Goal: Check status: Check status

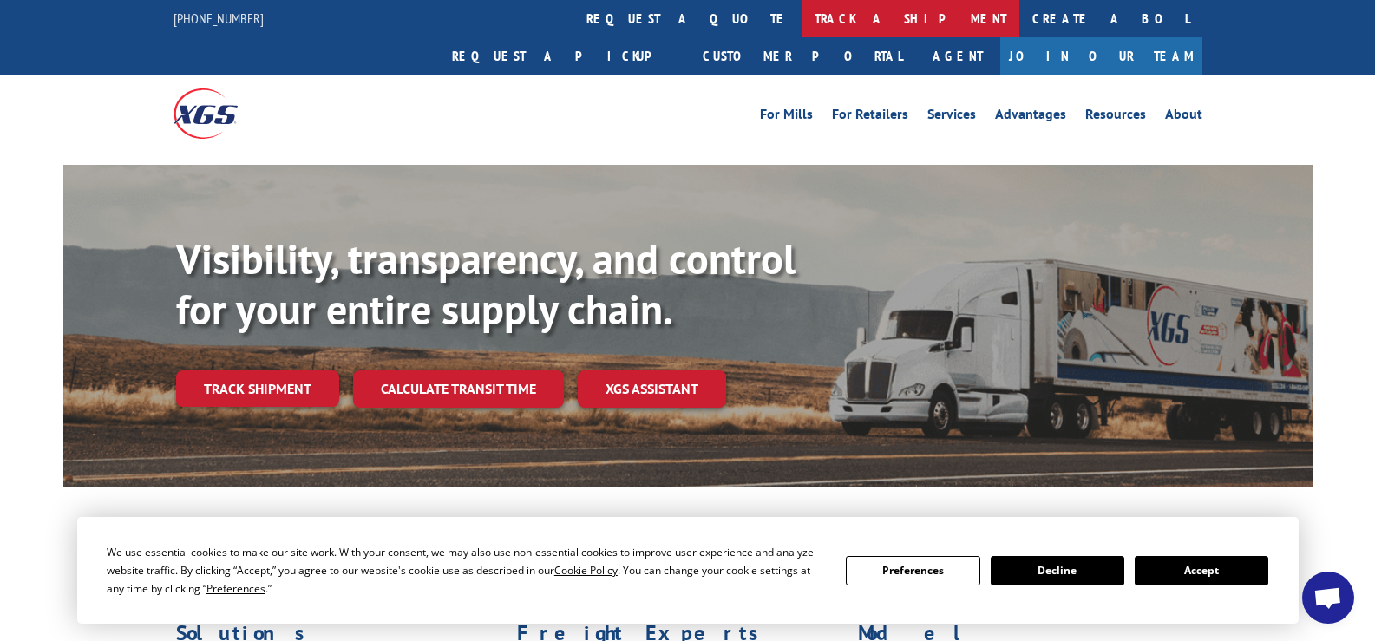
click at [802, 17] on link "track a shipment" at bounding box center [911, 18] width 218 height 37
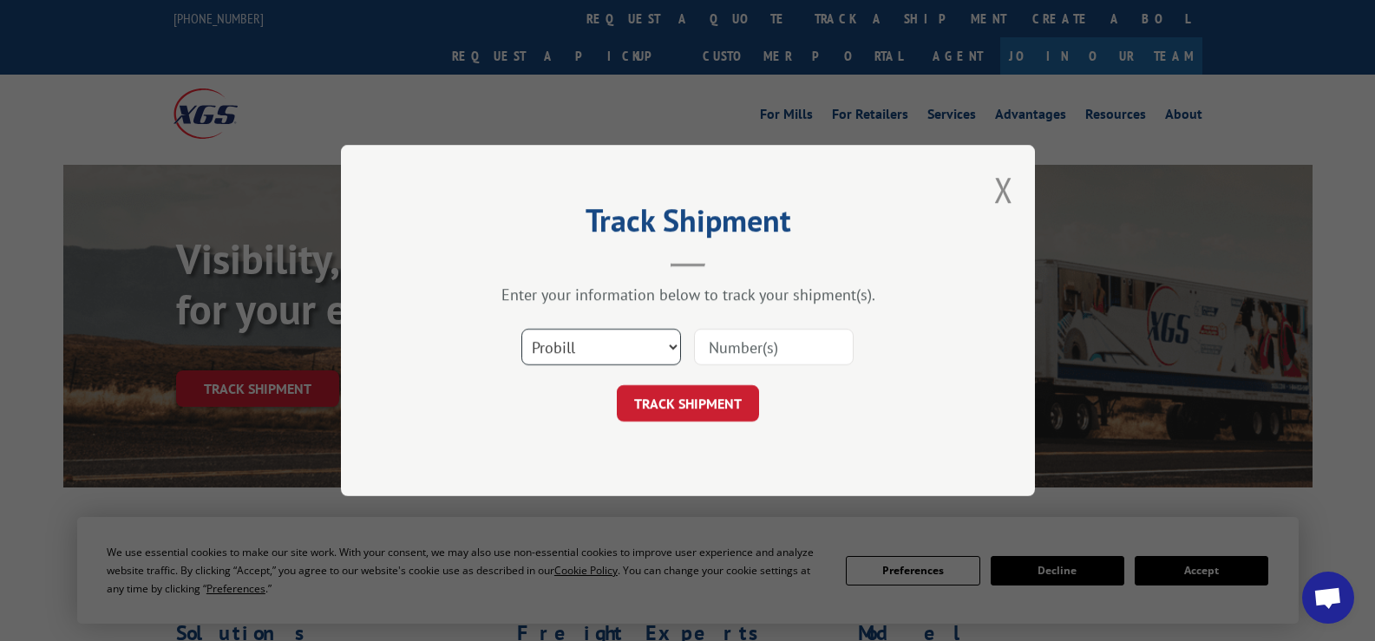
click at [579, 339] on select "Select category... Probill BOL PO" at bounding box center [601, 347] width 160 height 36
select select "po"
click at [521, 329] on select "Select category... Probill BOL PO" at bounding box center [601, 347] width 160 height 36
click at [728, 354] on input at bounding box center [774, 347] width 160 height 36
type input "29506259"
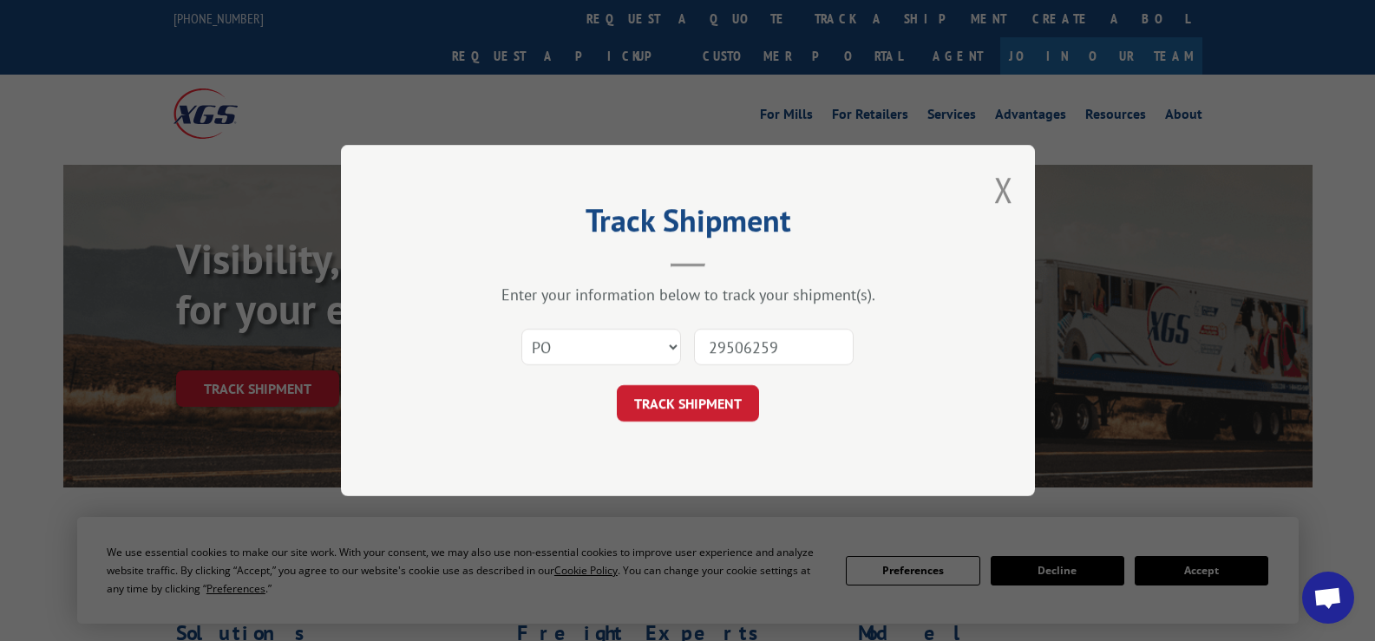
click button "TRACK SHIPMENT" at bounding box center [688, 403] width 142 height 36
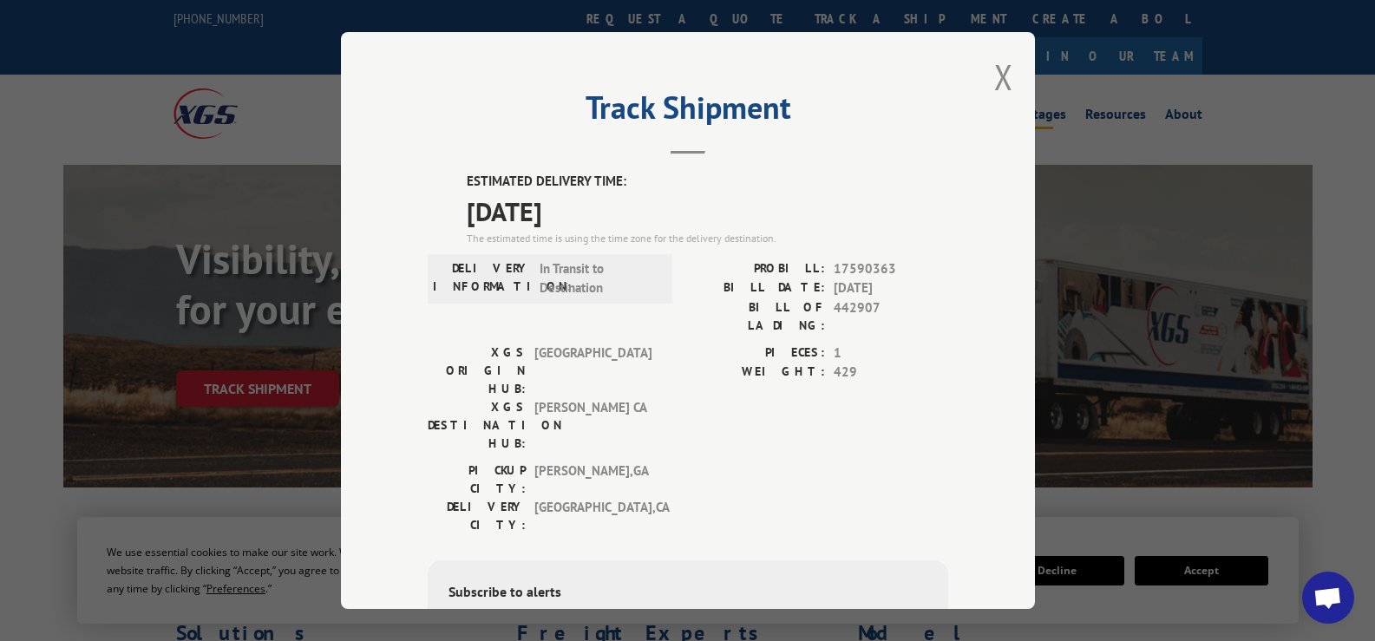
click at [994, 75] on button "Close modal" at bounding box center [1003, 77] width 19 height 46
